Goal: Information Seeking & Learning: Check status

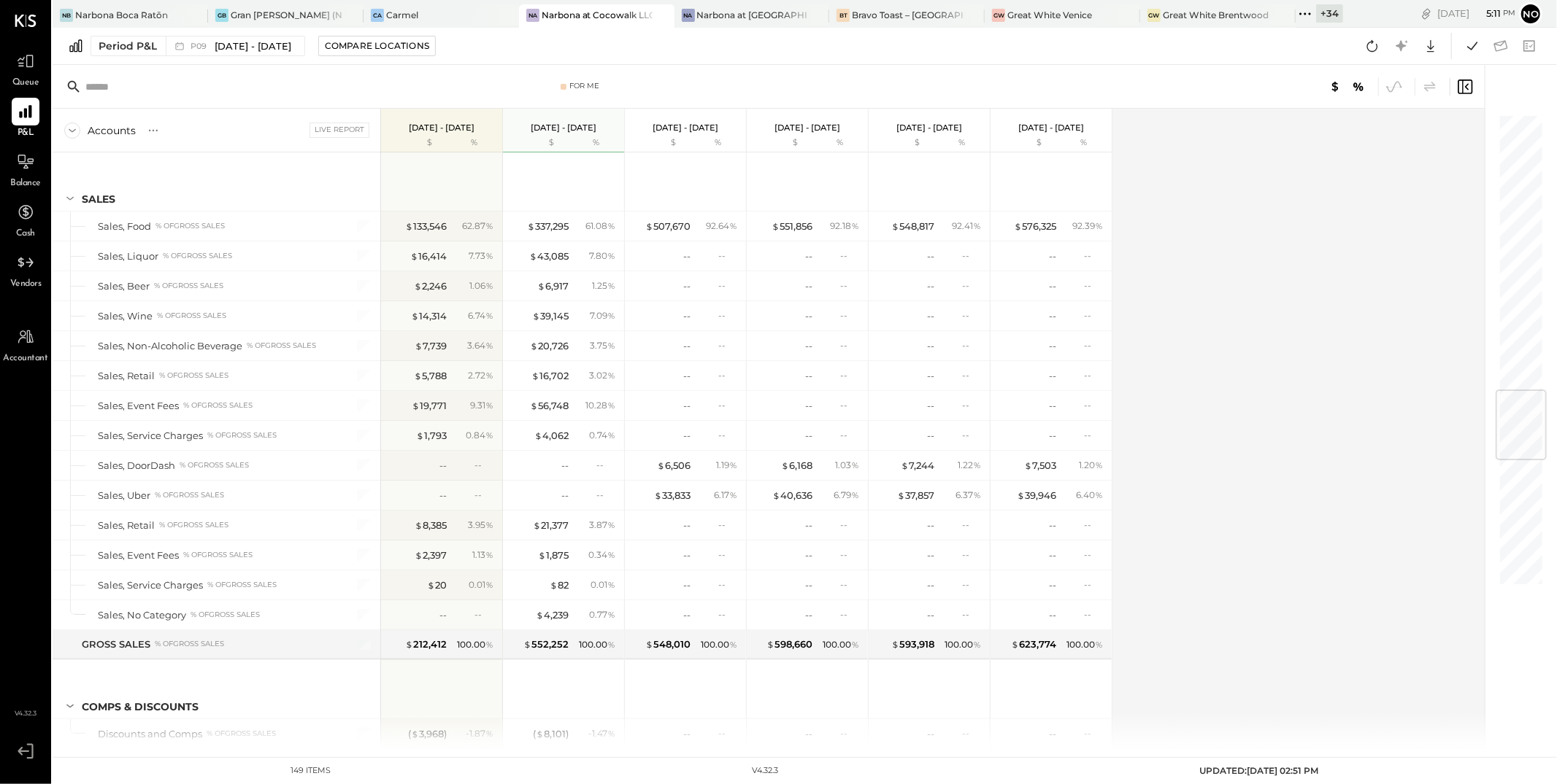
scroll to position [2331, 0]
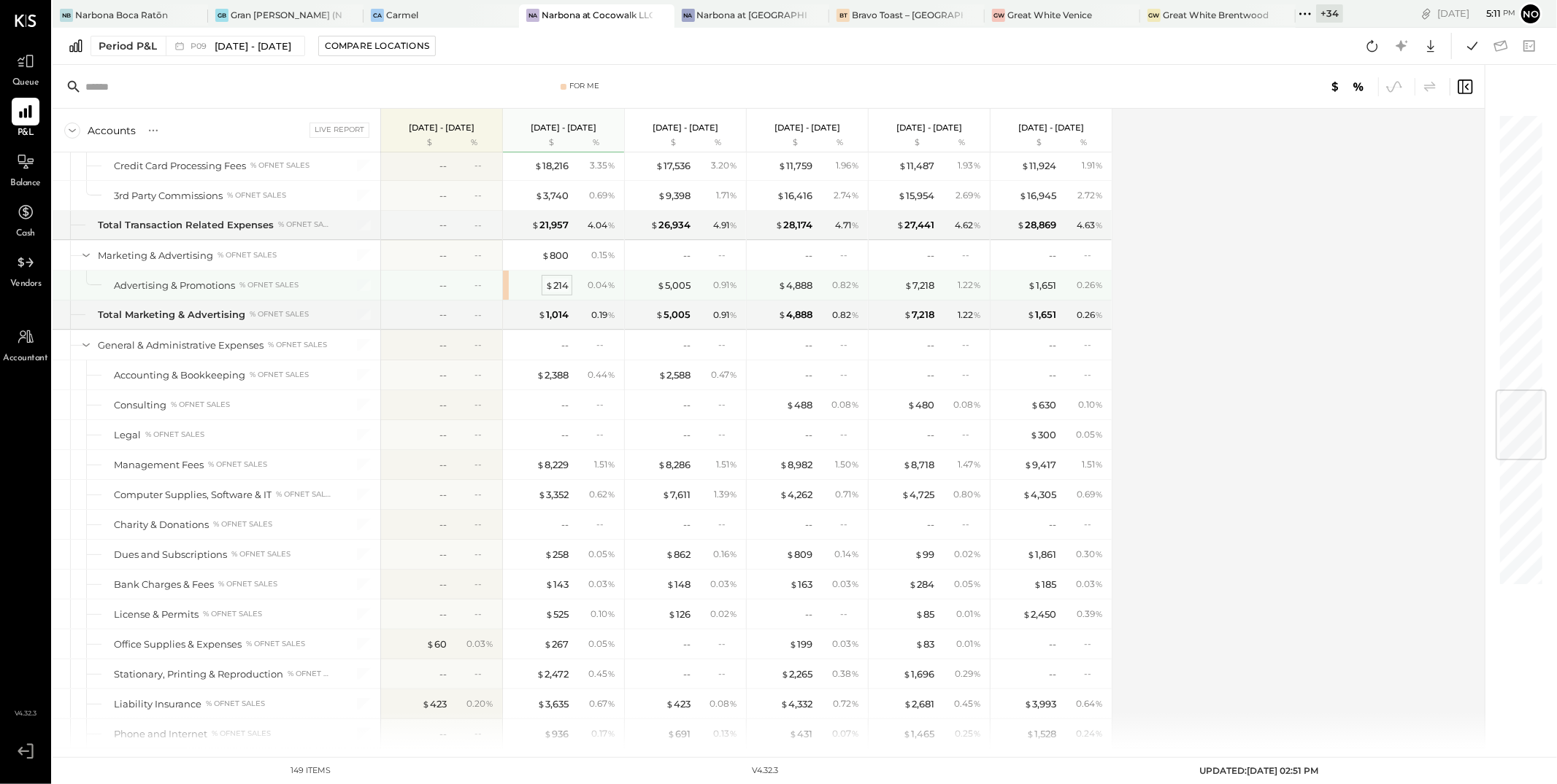
click at [557, 289] on div "$ 214" at bounding box center [557, 285] width 23 height 13
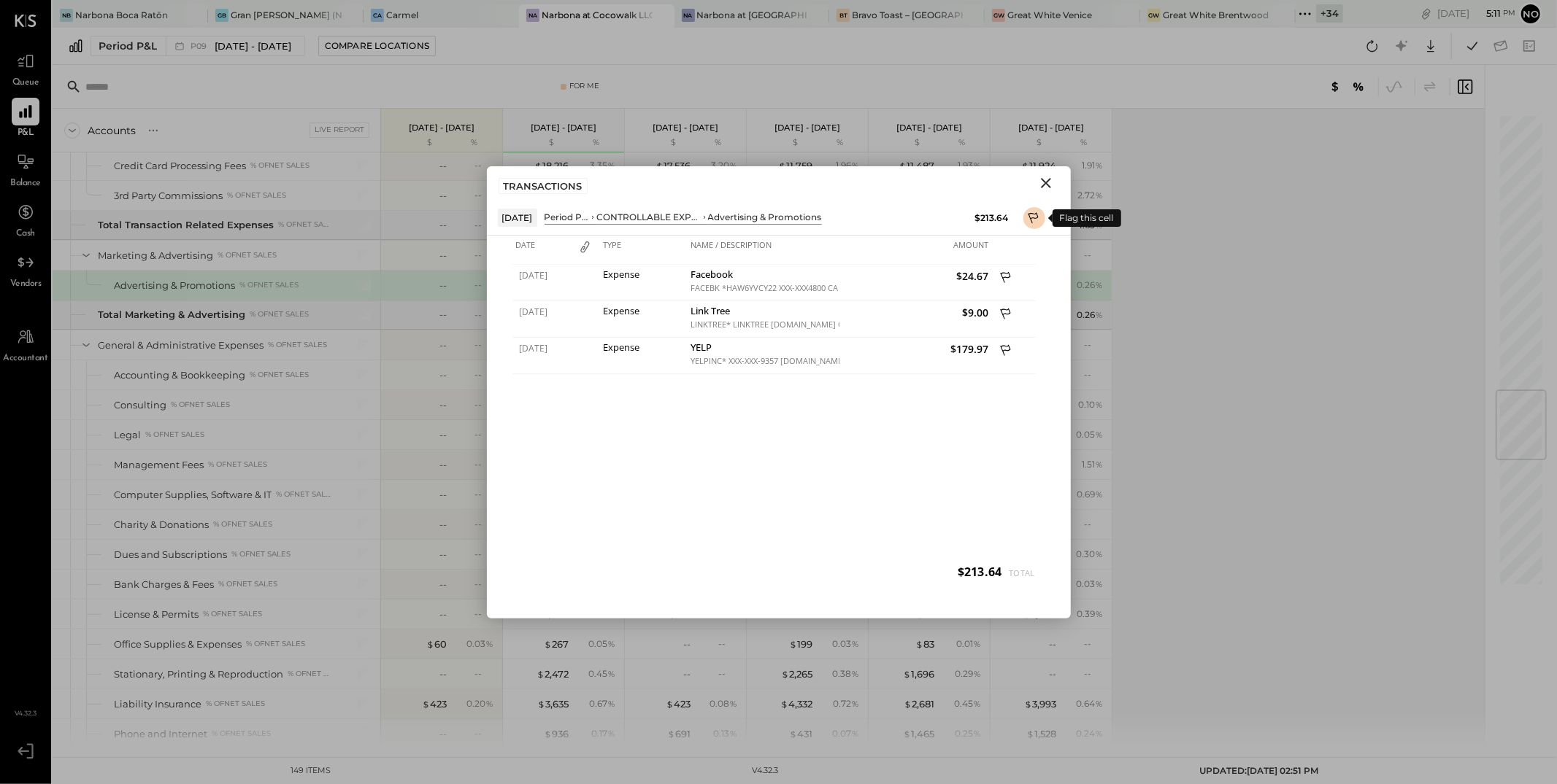
click at [1044, 219] on button at bounding box center [1034, 218] width 21 height 21
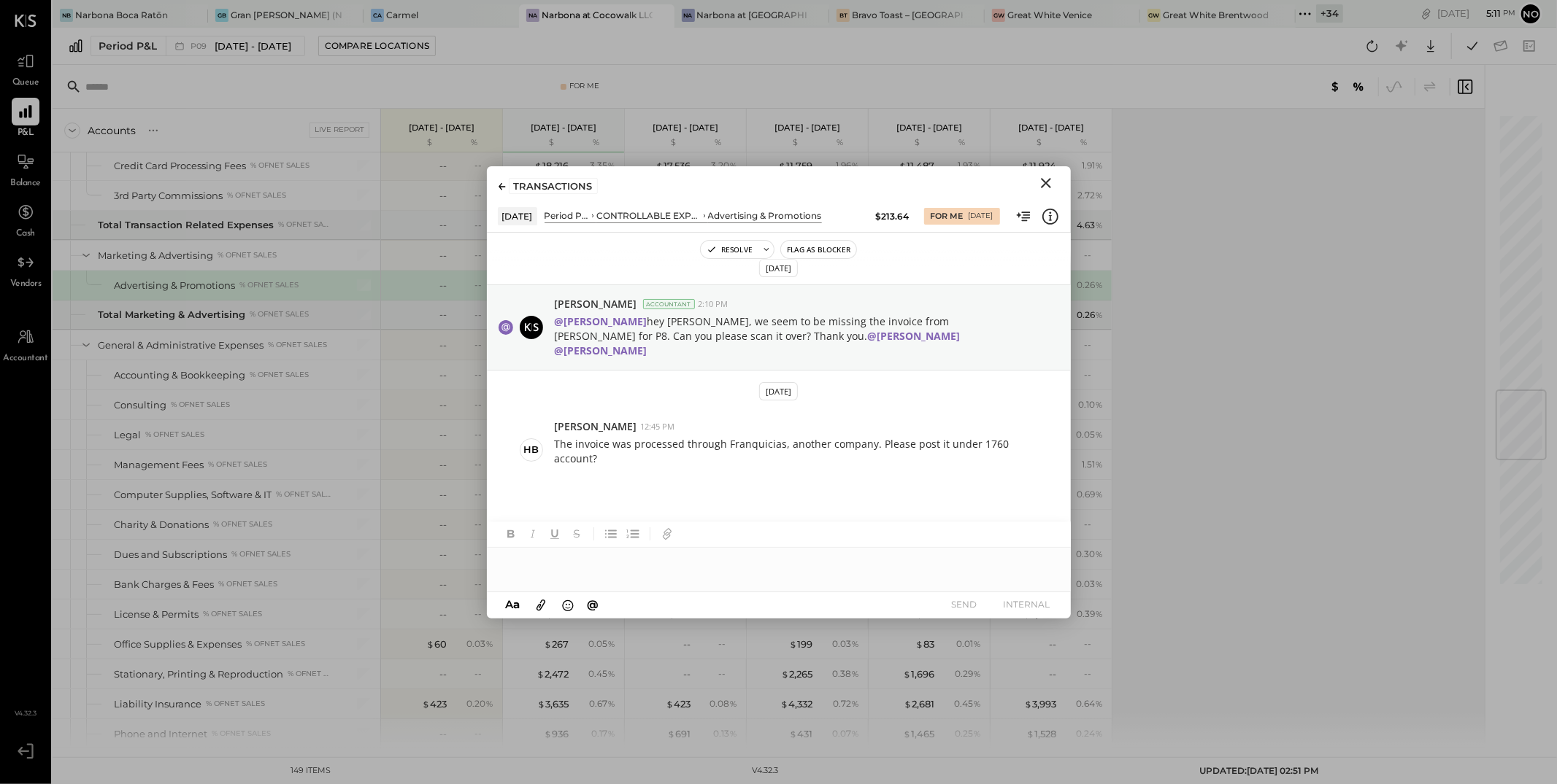
scroll to position [26, 0]
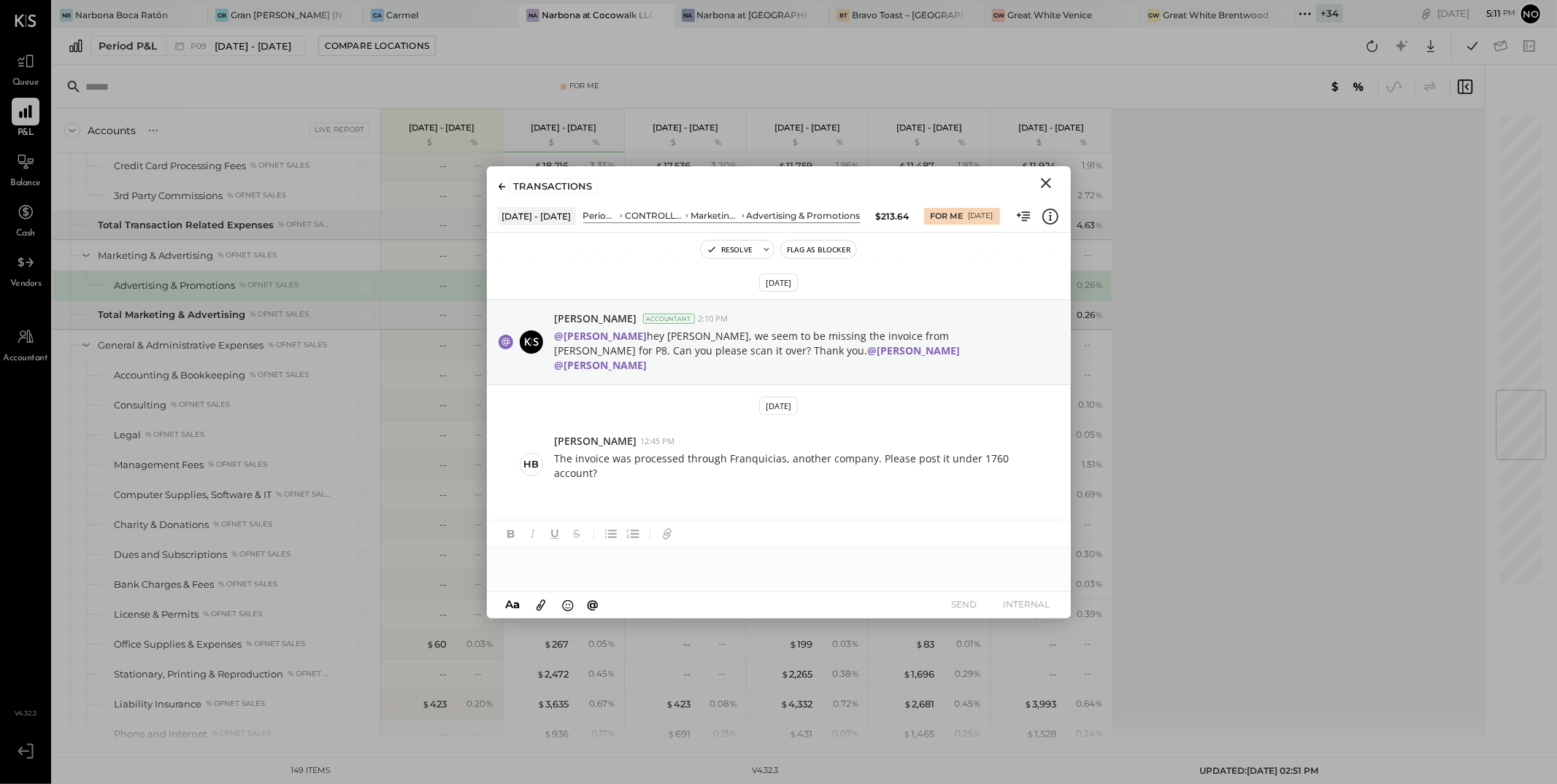
click at [1044, 183] on icon "Close" at bounding box center [1046, 183] width 10 height 10
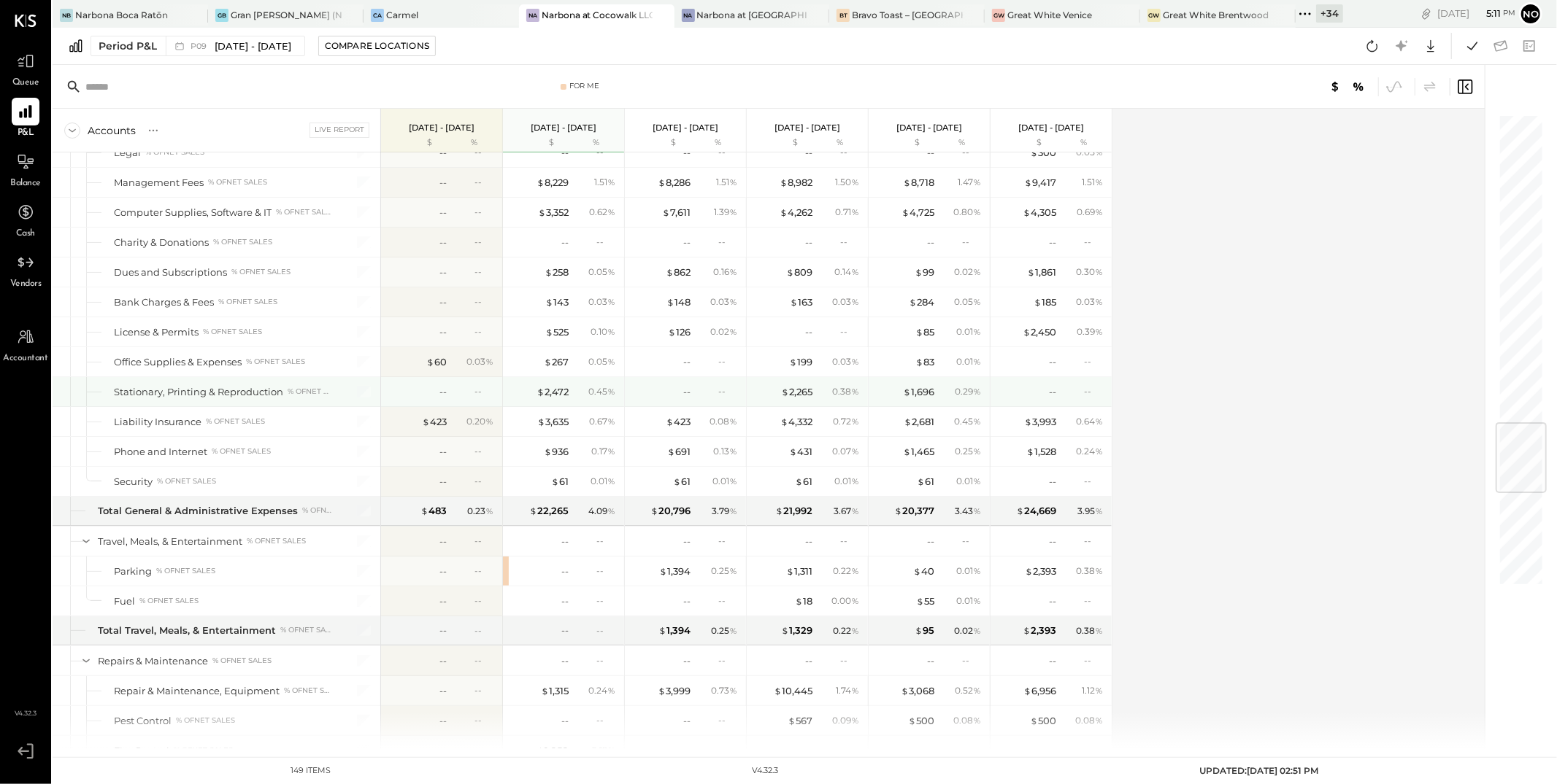
scroll to position [2978, 0]
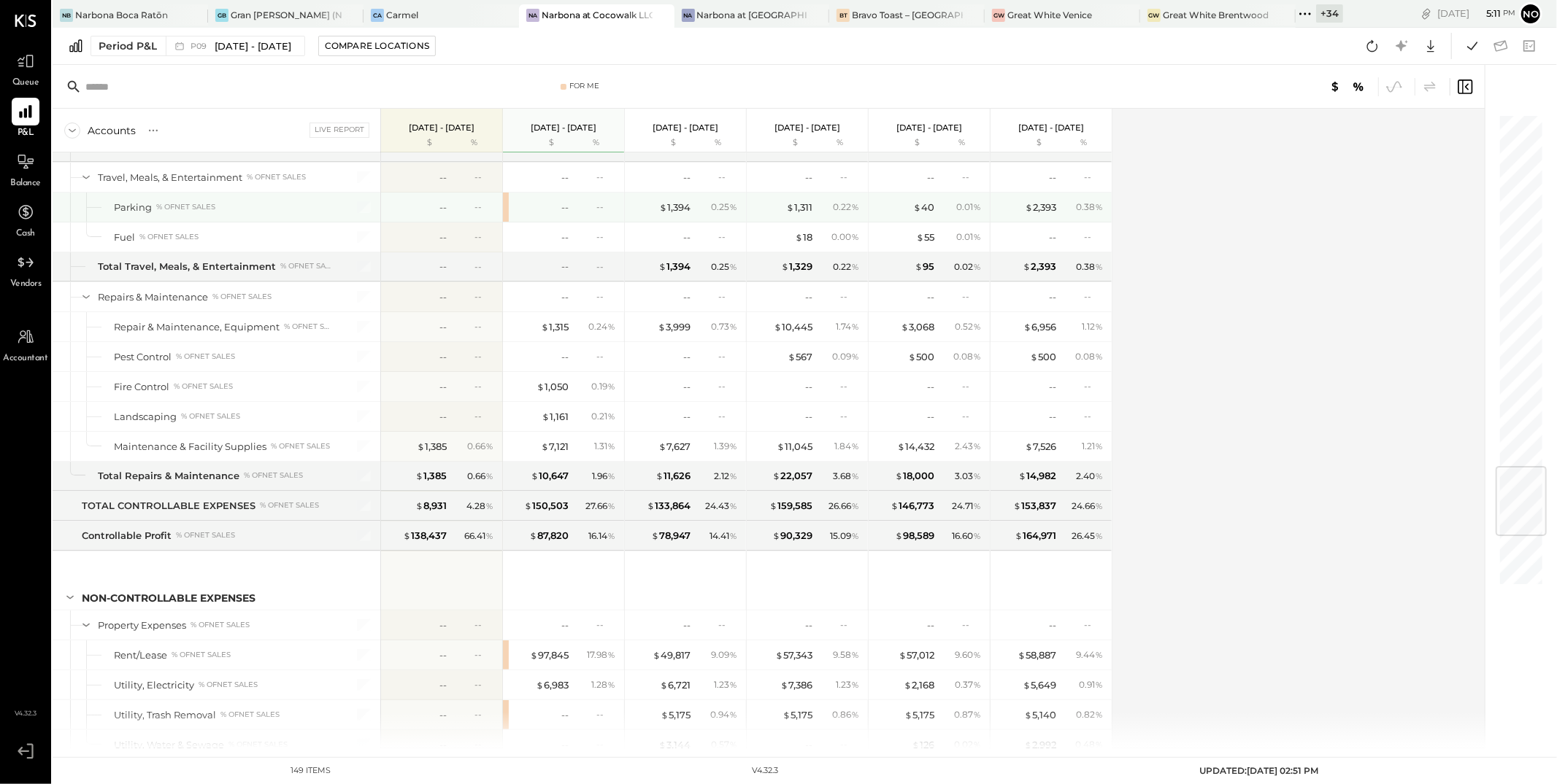
click at [560, 215] on div "--" at bounding box center [539, 207] width 58 height 13
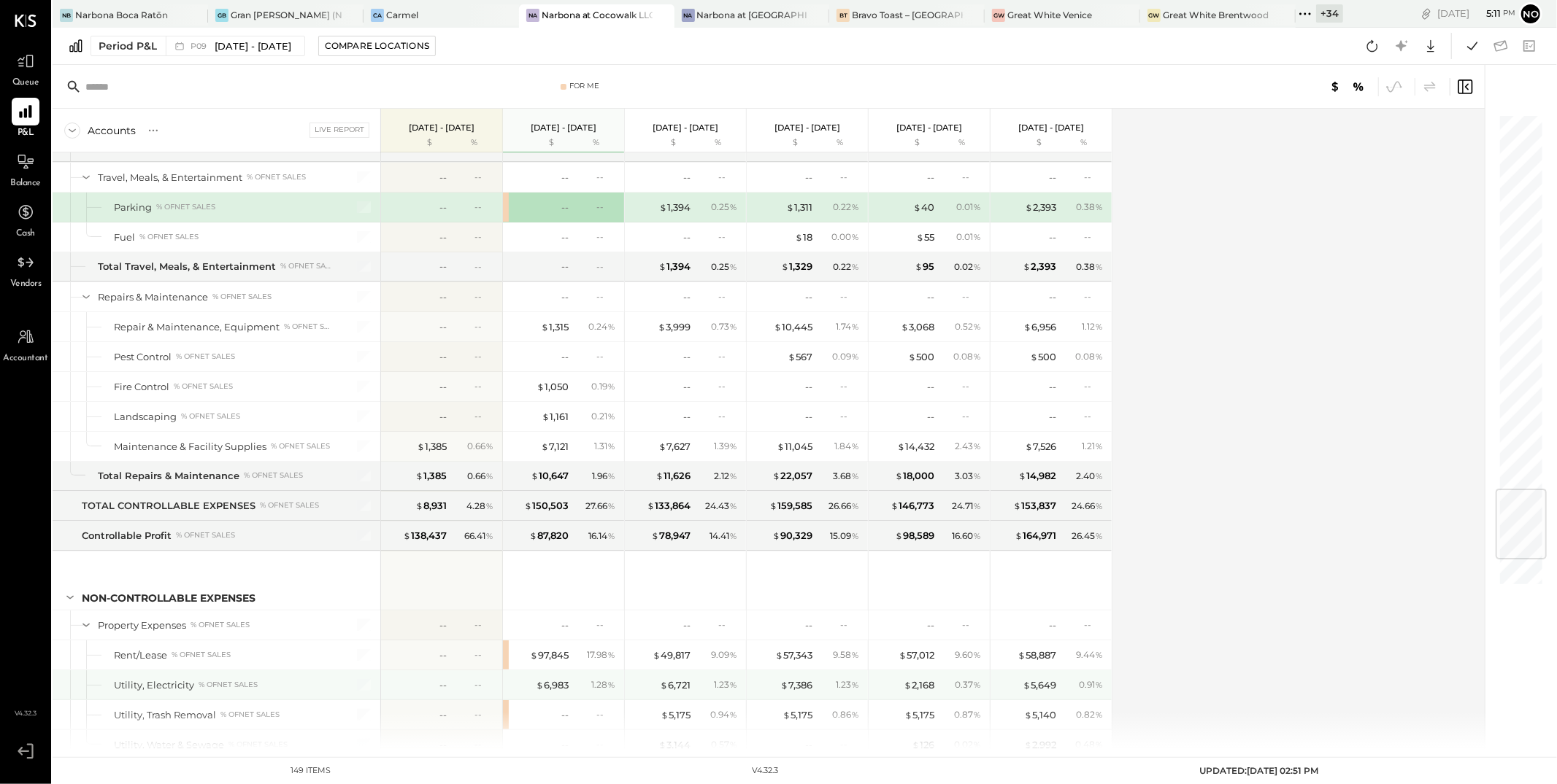
scroll to position [3174, 0]
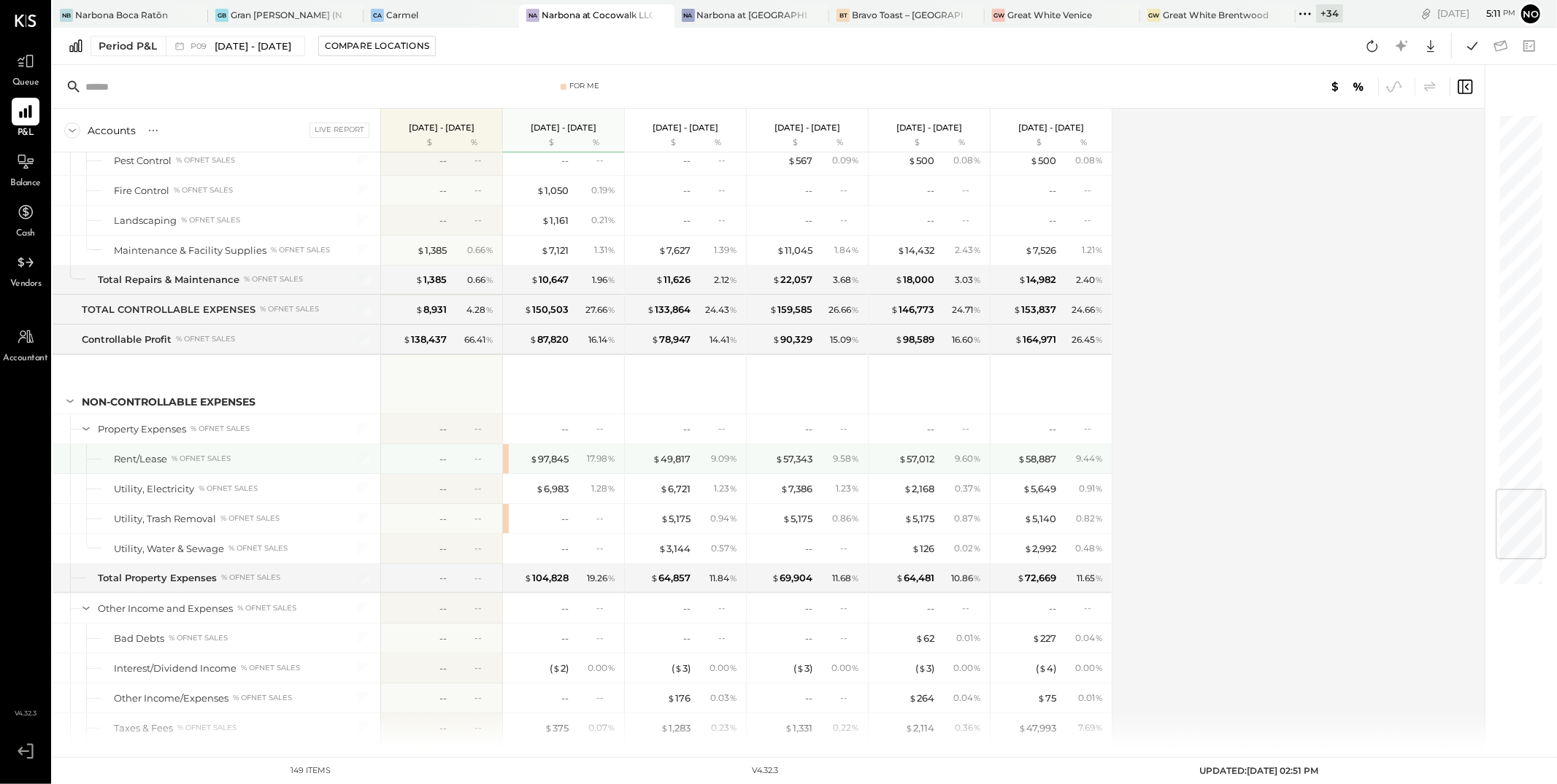
click at [554, 456] on div "$ 97,845 17.98 %" at bounding box center [565, 459] width 109 height 30
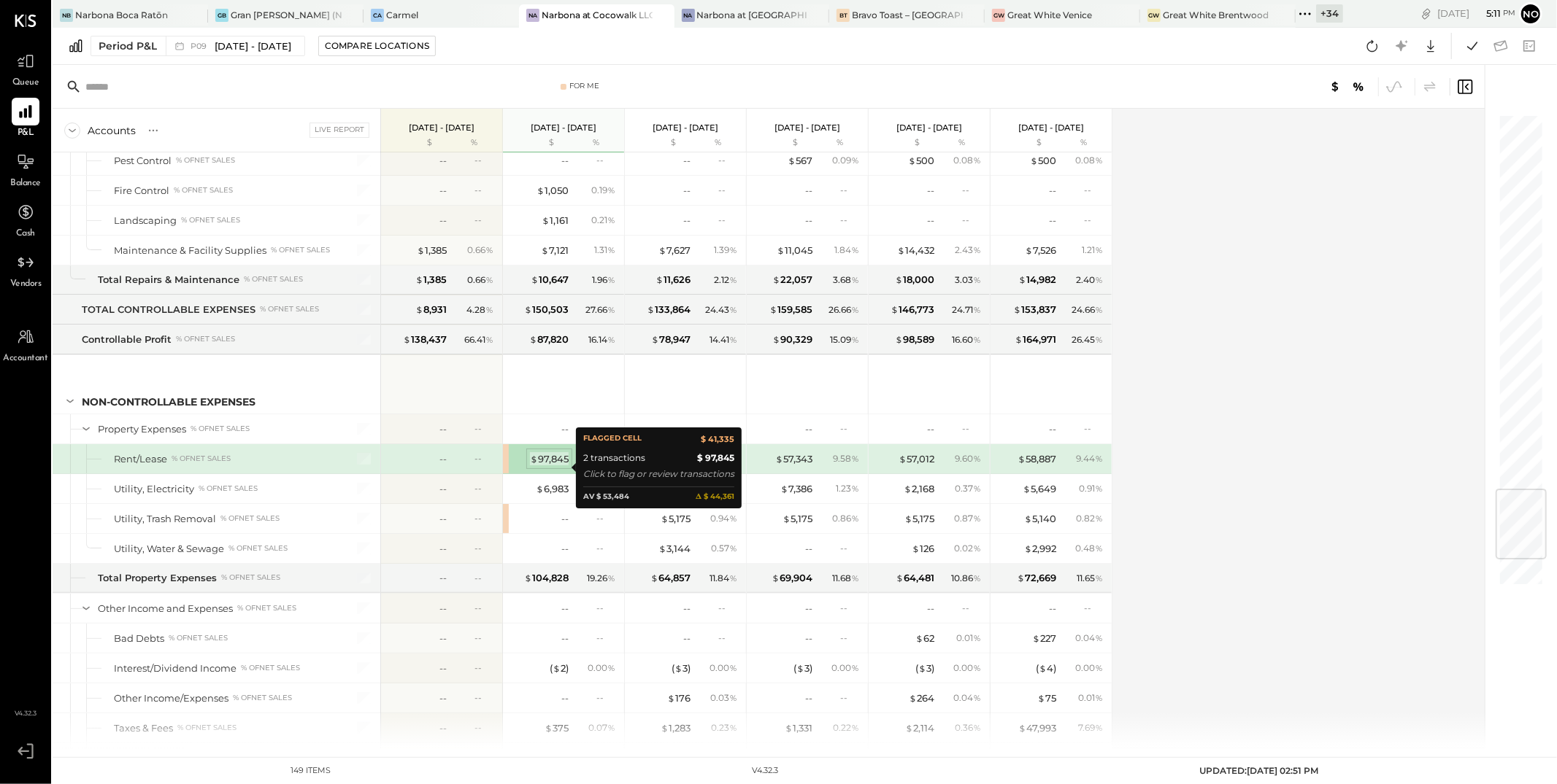
click at [552, 466] on div "$ 97,845" at bounding box center [549, 458] width 38 height 13
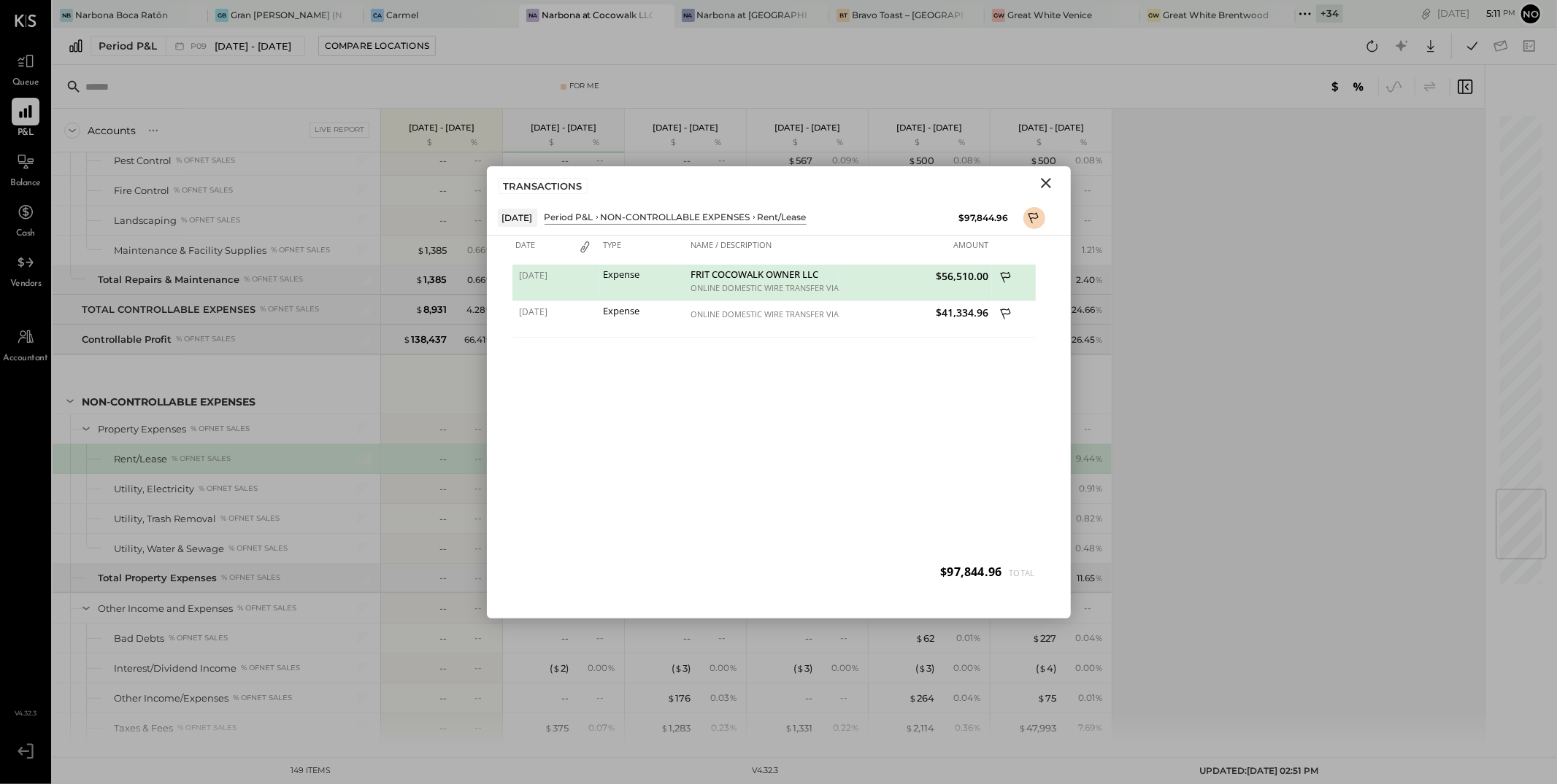
click at [1041, 183] on icon "Close" at bounding box center [1047, 183] width 18 height 18
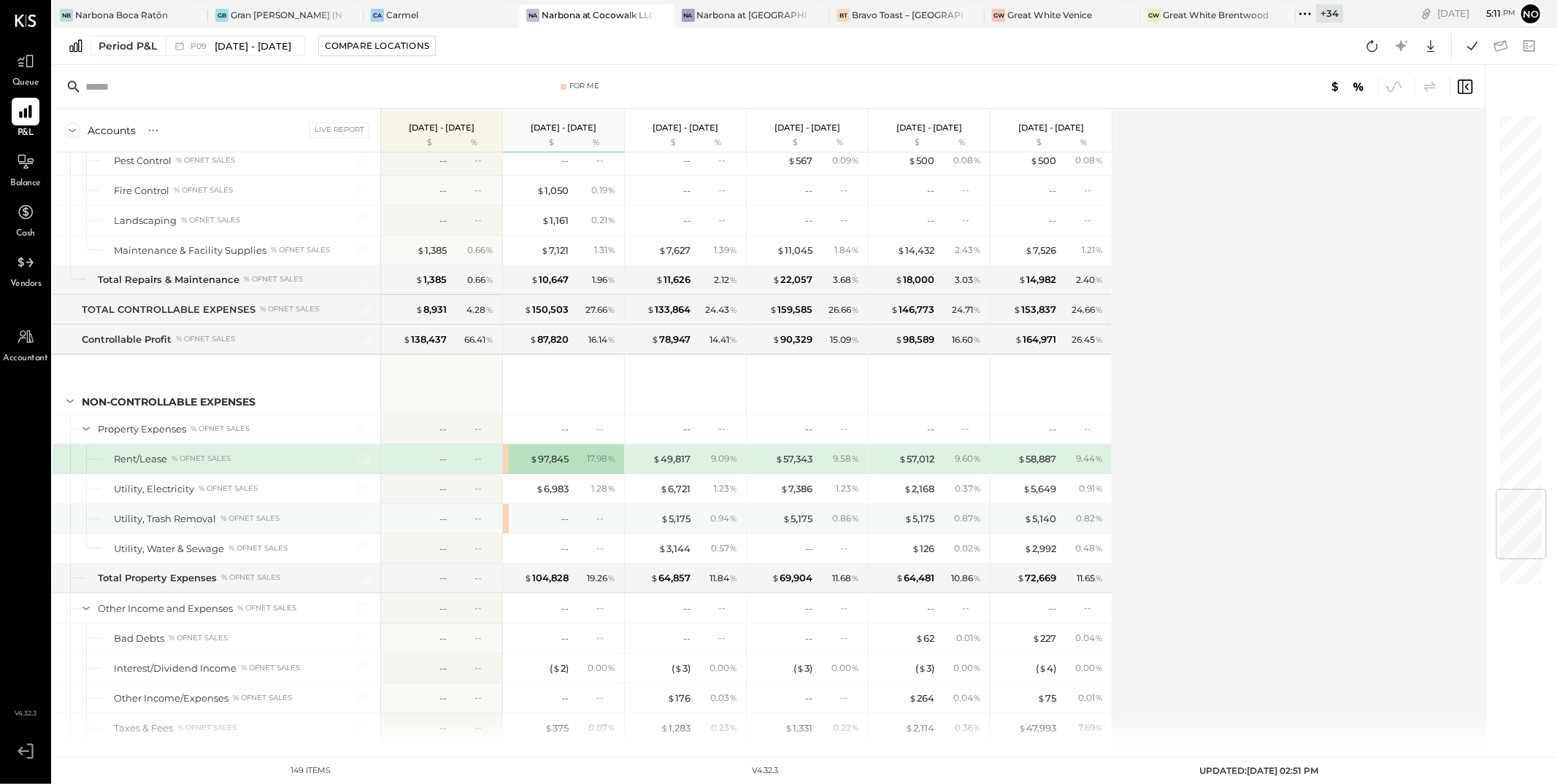
click at [559, 526] on div "--" at bounding box center [539, 518] width 58 height 13
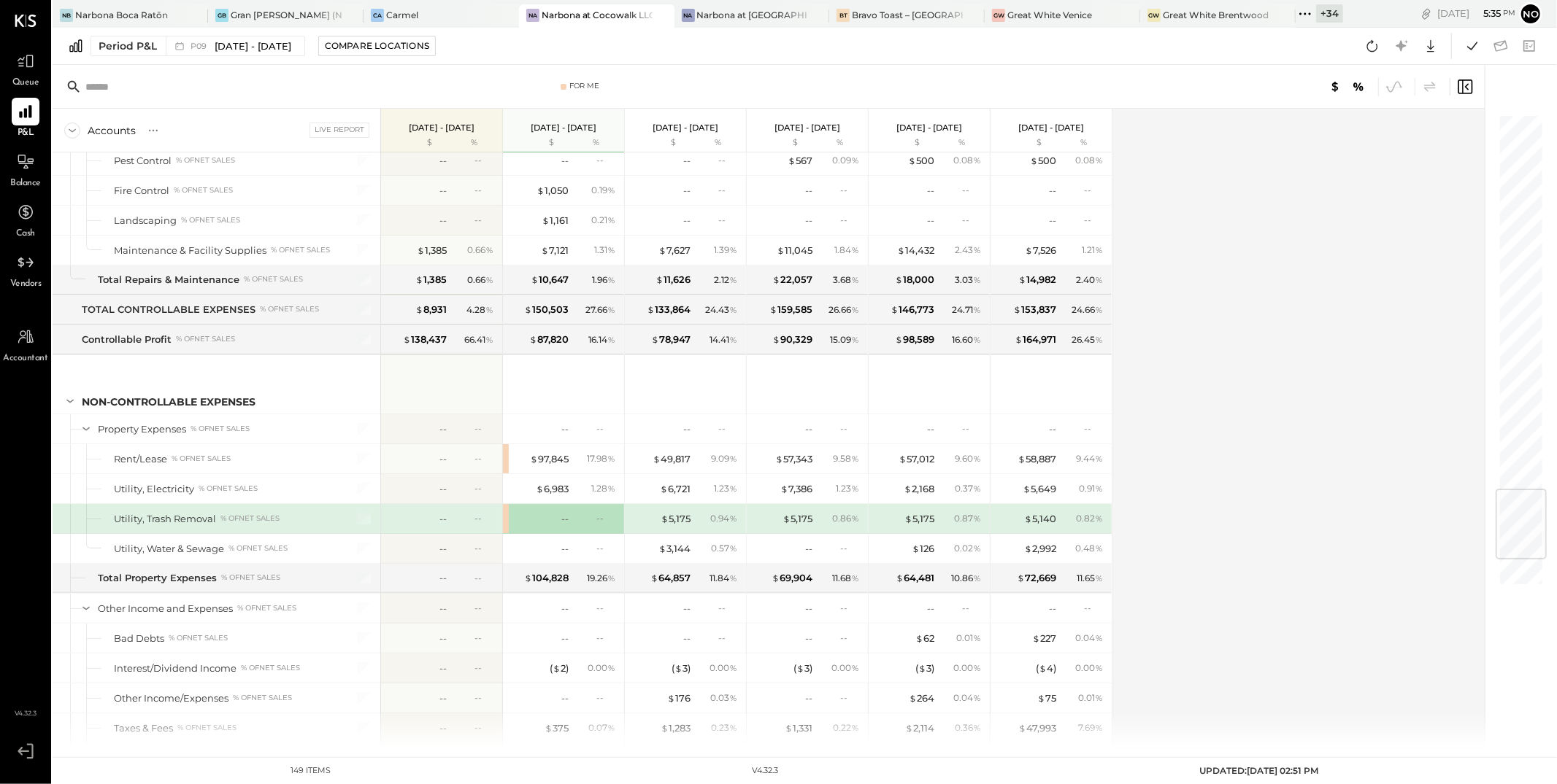
scroll to position [3174, 0]
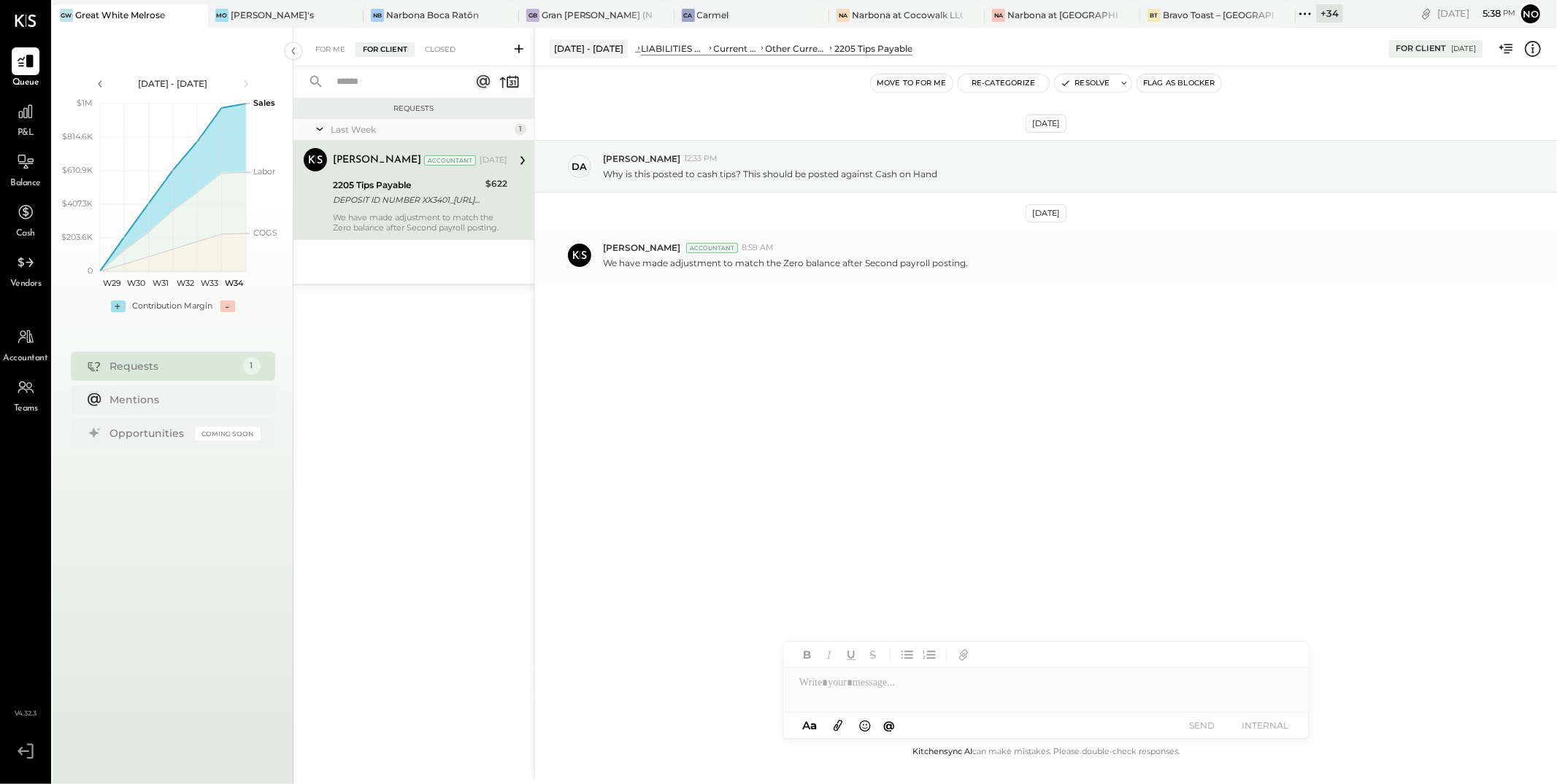
click at [763, 260] on p "We have made adjustment to match the Zero balance after Second payroll posting." at bounding box center [785, 263] width 365 height 13
click at [382, 49] on div "For Client" at bounding box center [385, 49] width 59 height 14
click at [384, 49] on div "For Client" at bounding box center [385, 49] width 59 height 14
click at [442, 51] on div "Closed" at bounding box center [440, 49] width 46 height 14
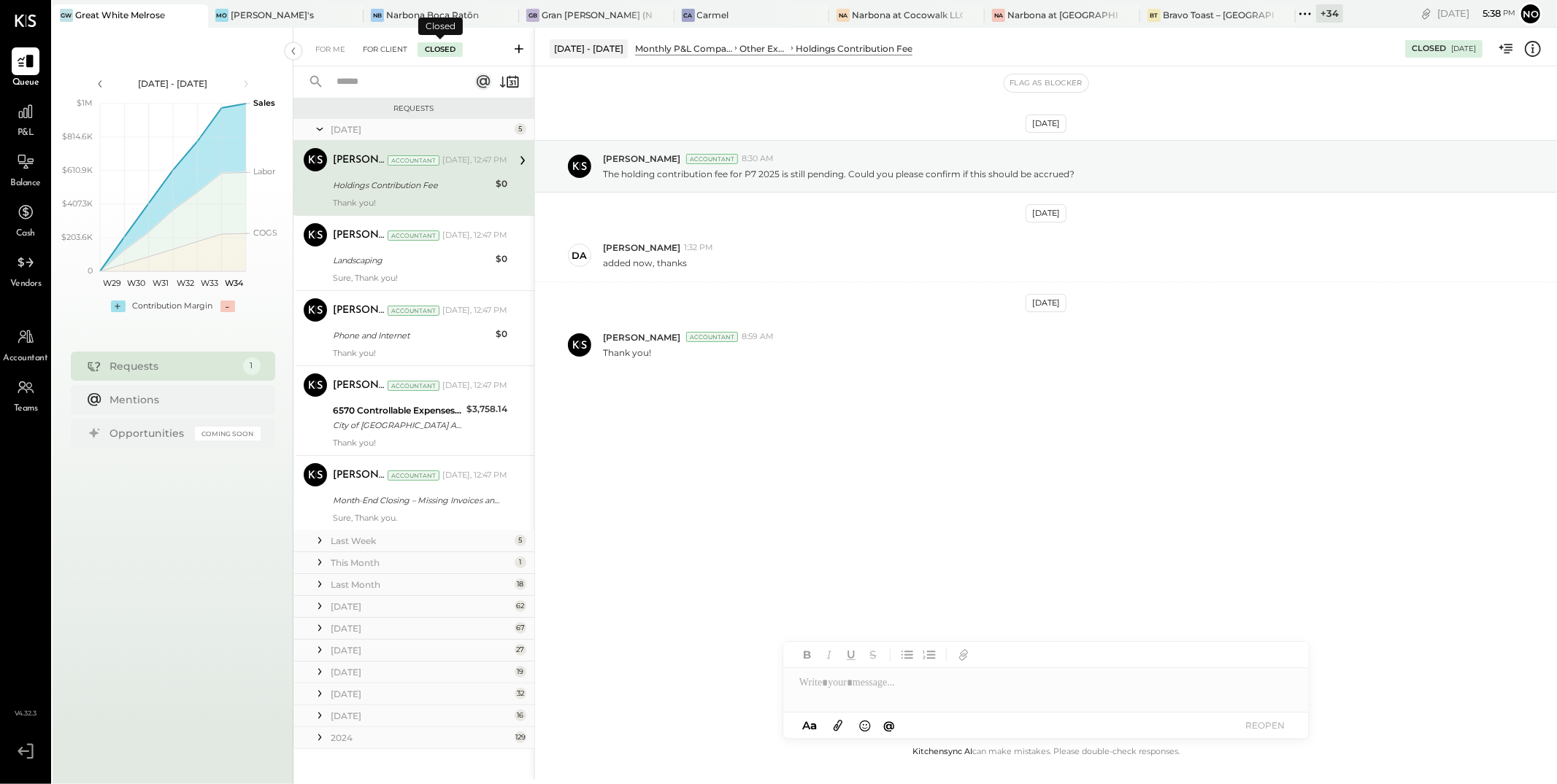
click at [385, 49] on div "For Client" at bounding box center [385, 49] width 59 height 14
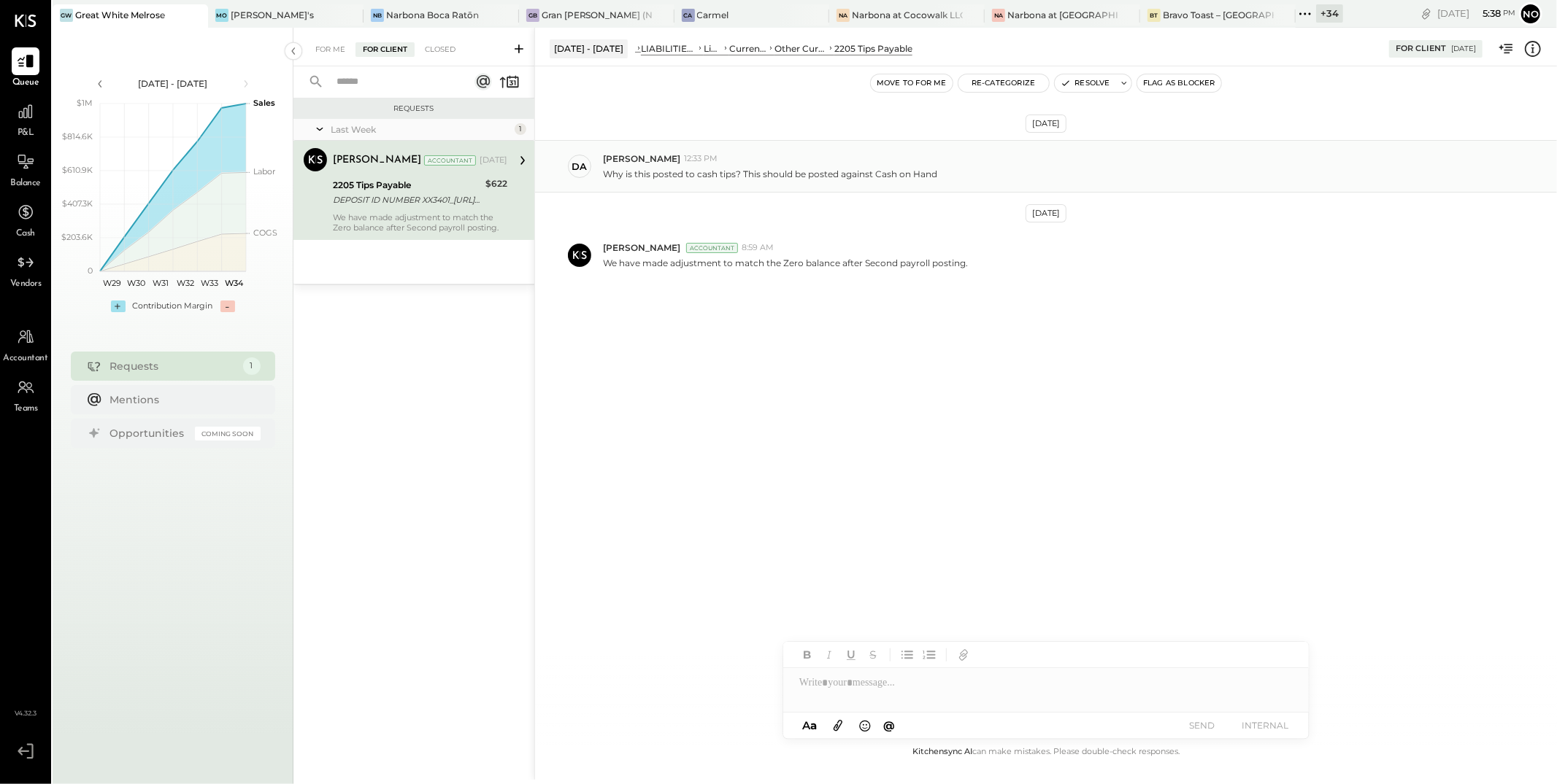
click at [668, 177] on p "Why is this posted to cash tips? This should be posted against Cash on Hand" at bounding box center [769, 175] width 334 height 13
click at [18, 116] on icon at bounding box center [25, 112] width 14 height 14
